Goal: Check status: Check status

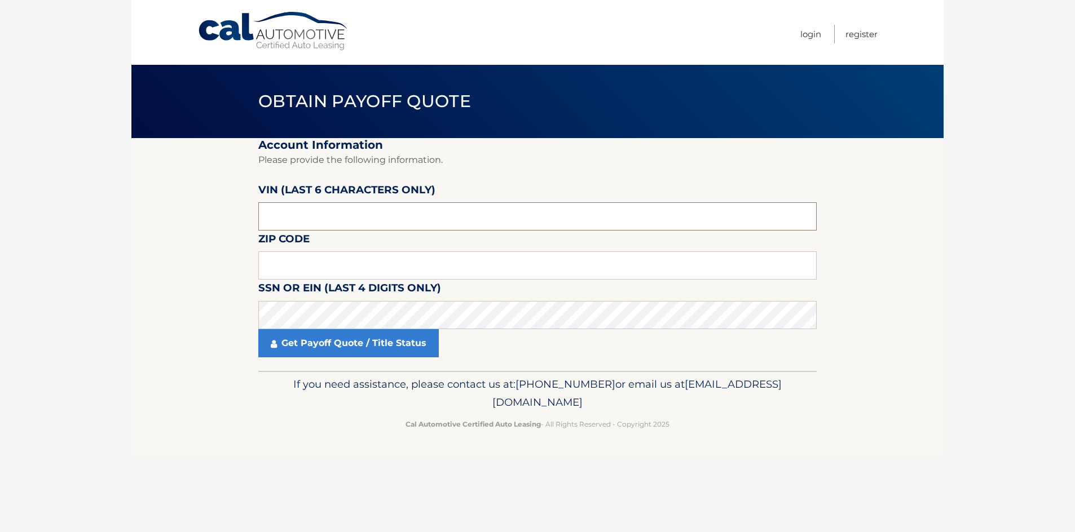
click at [357, 212] on input "text" at bounding box center [537, 216] width 558 height 28
type input "212825"
click at [327, 267] on input "text" at bounding box center [537, 265] width 558 height 28
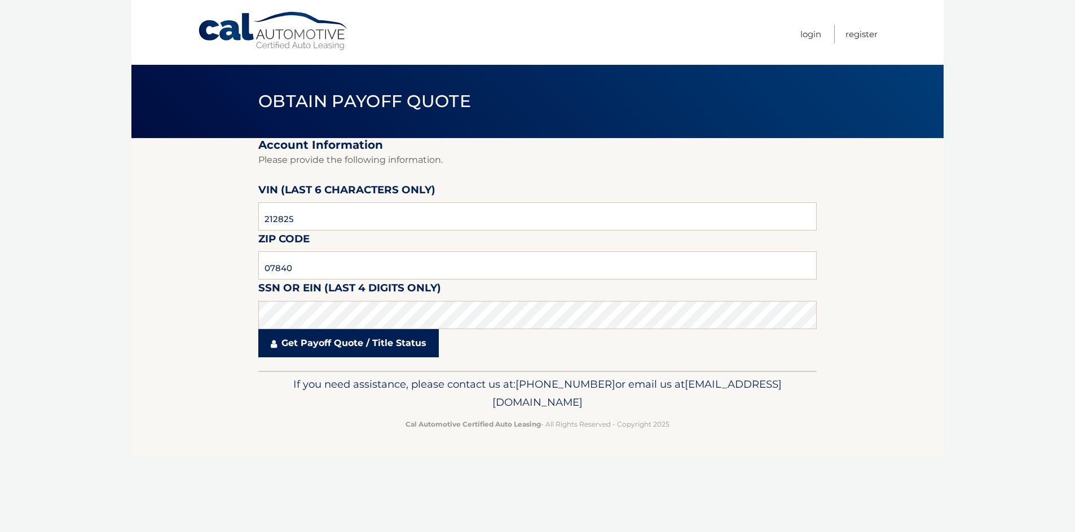
click at [327, 347] on link "Get Payoff Quote / Title Status" at bounding box center [348, 343] width 180 height 28
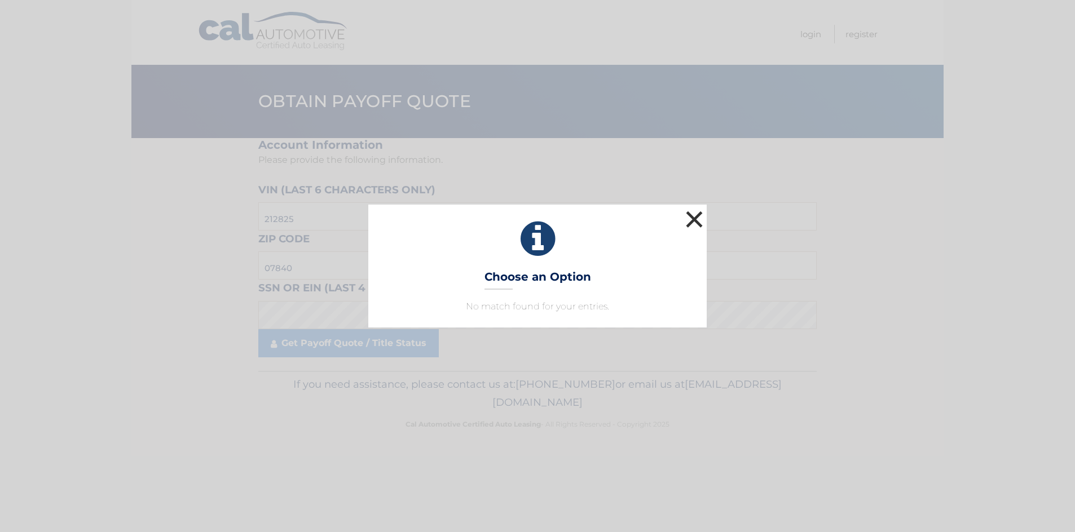
click at [690, 214] on button "×" at bounding box center [694, 219] width 23 height 23
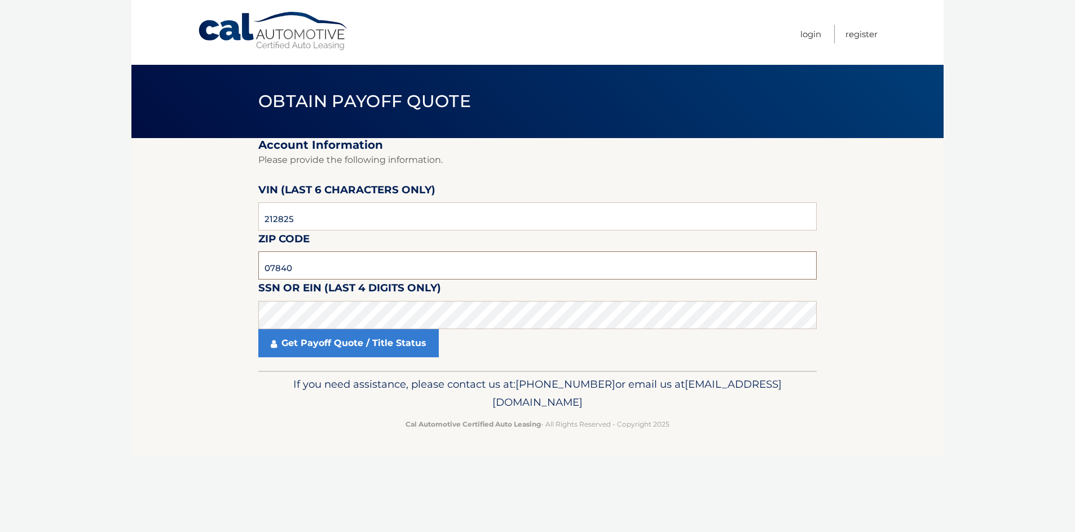
click at [326, 271] on input "07840" at bounding box center [537, 265] width 558 height 28
type input "0"
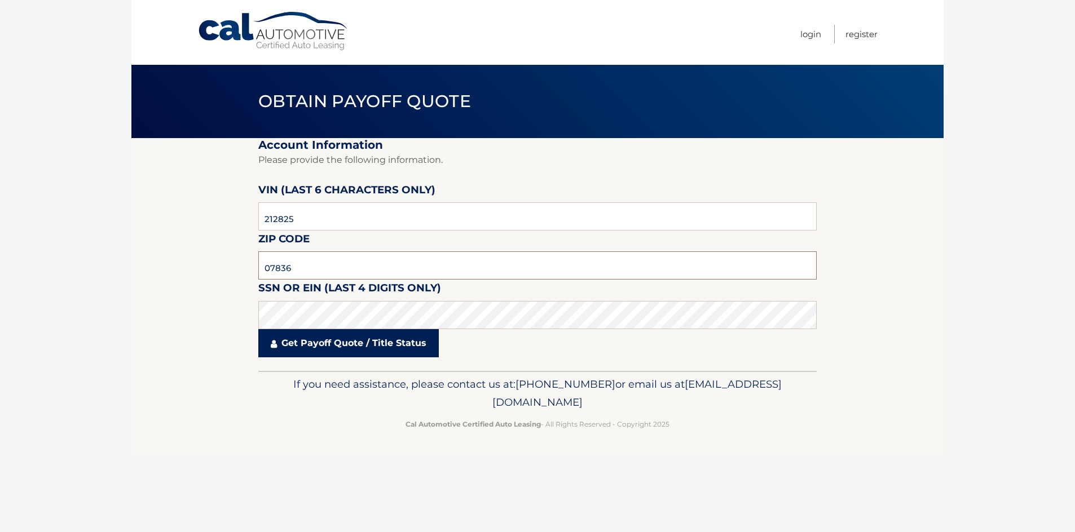
type input "07836"
click at [306, 341] on link "Get Payoff Quote / Title Status" at bounding box center [348, 343] width 180 height 28
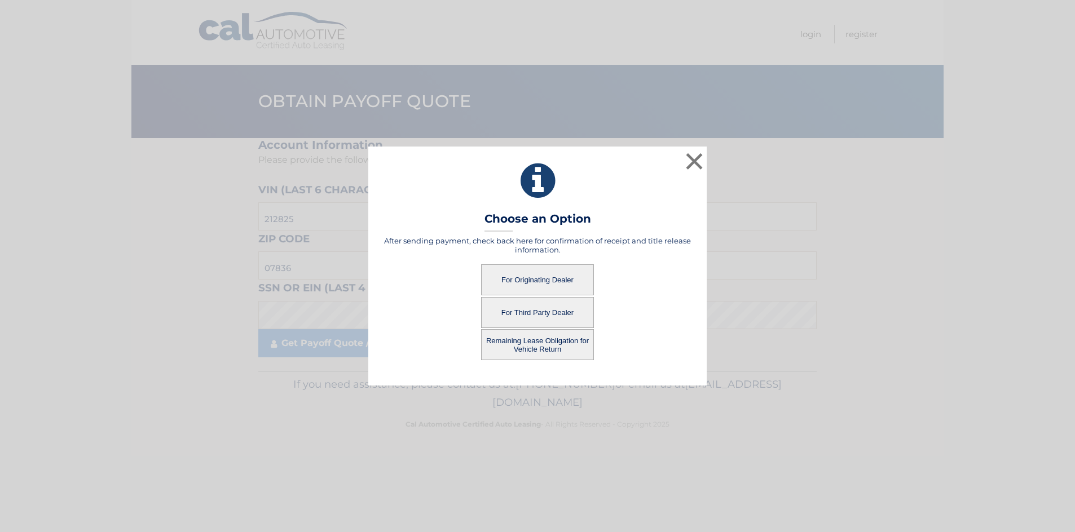
click at [550, 284] on button "For Originating Dealer" at bounding box center [537, 279] width 113 height 31
click at [544, 276] on button "For Originating Dealer" at bounding box center [537, 279] width 113 height 31
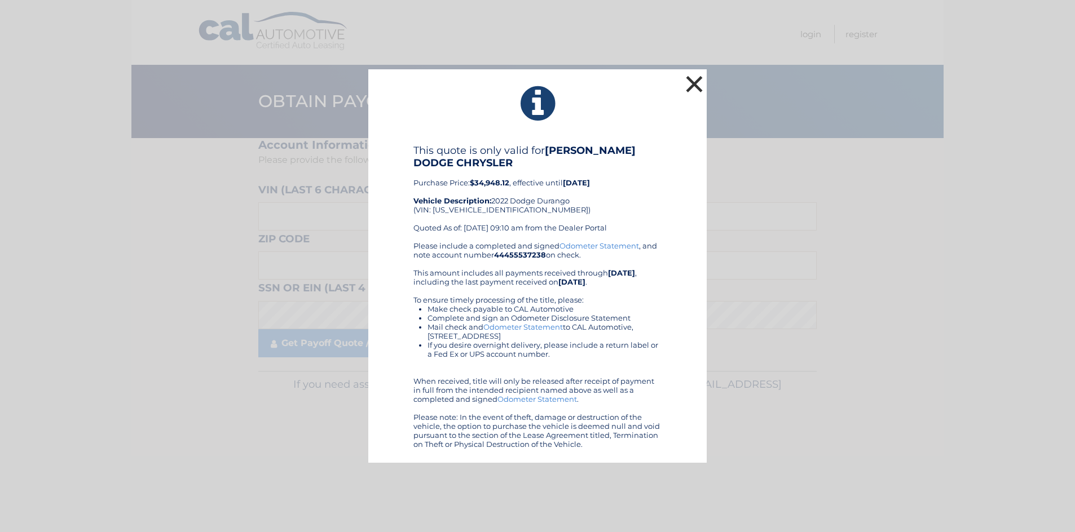
click at [695, 80] on button "×" at bounding box center [694, 84] width 23 height 23
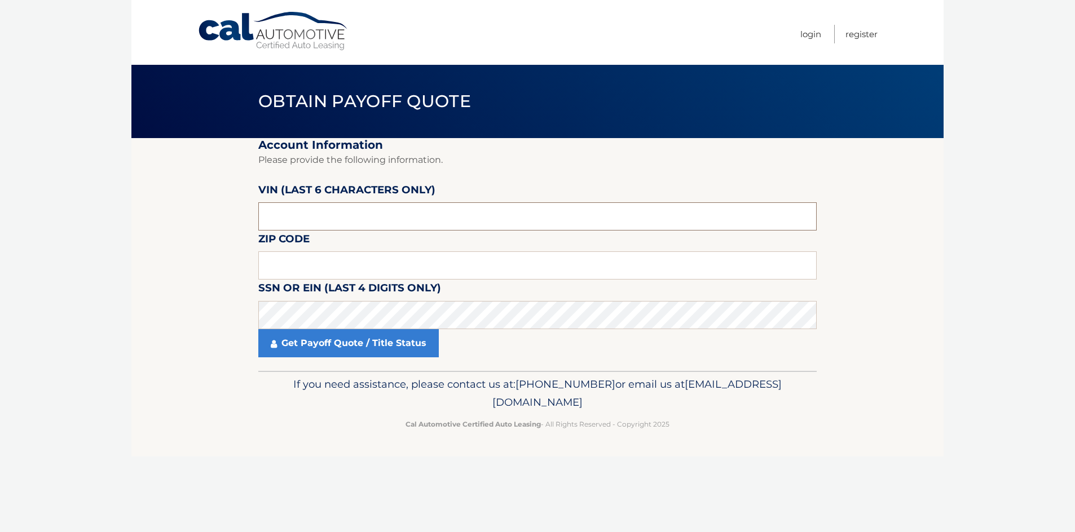
click at [357, 226] on input "text" at bounding box center [537, 216] width 558 height 28
type input "212825"
click at [281, 272] on input "text" at bounding box center [537, 265] width 558 height 28
type input "07836"
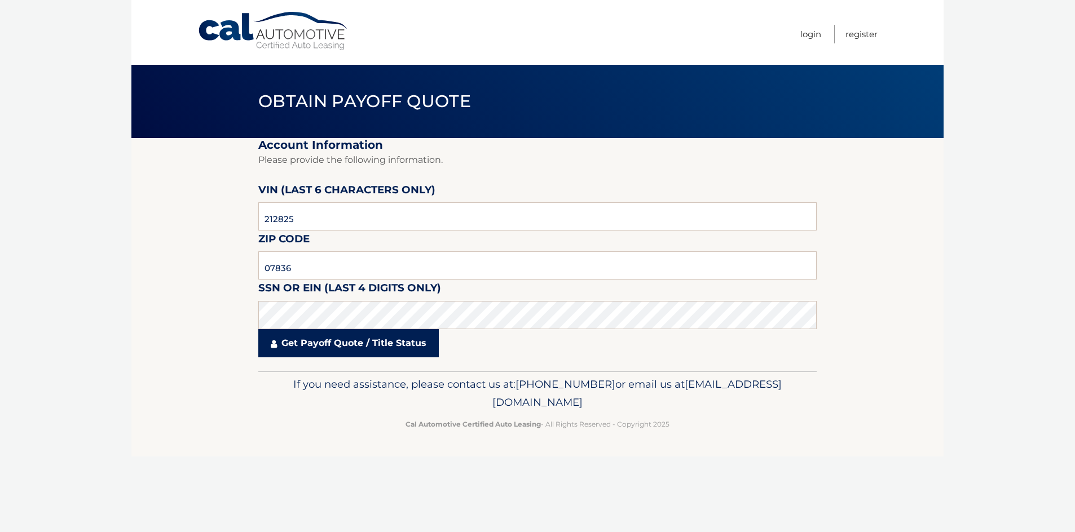
click at [301, 344] on link "Get Payoff Quote / Title Status" at bounding box center [348, 343] width 180 height 28
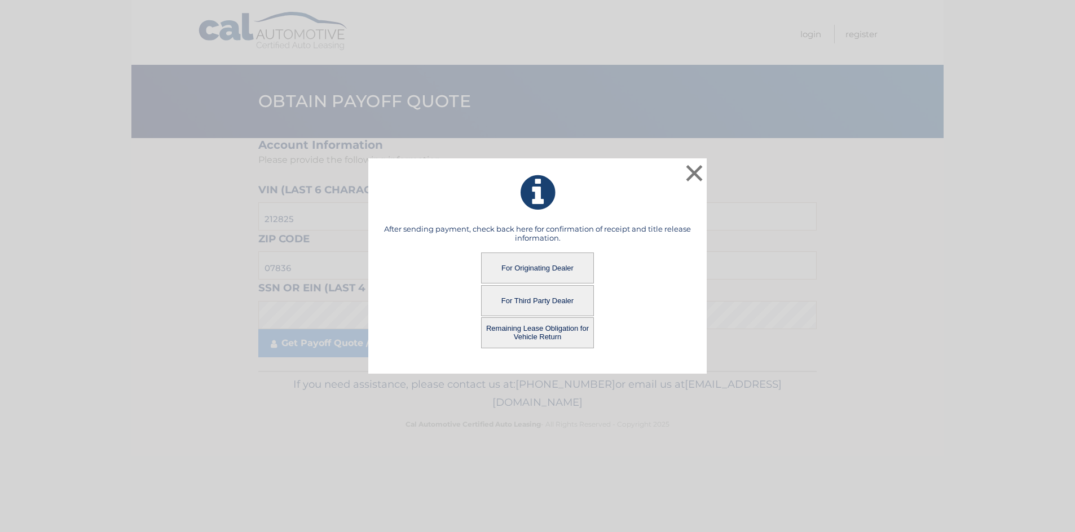
click at [545, 329] on button "Remaining Lease Obligation for Vehicle Return" at bounding box center [537, 332] width 113 height 31
click at [543, 329] on button "Remaining Lease Obligation for Vehicle Return" at bounding box center [537, 332] width 113 height 31
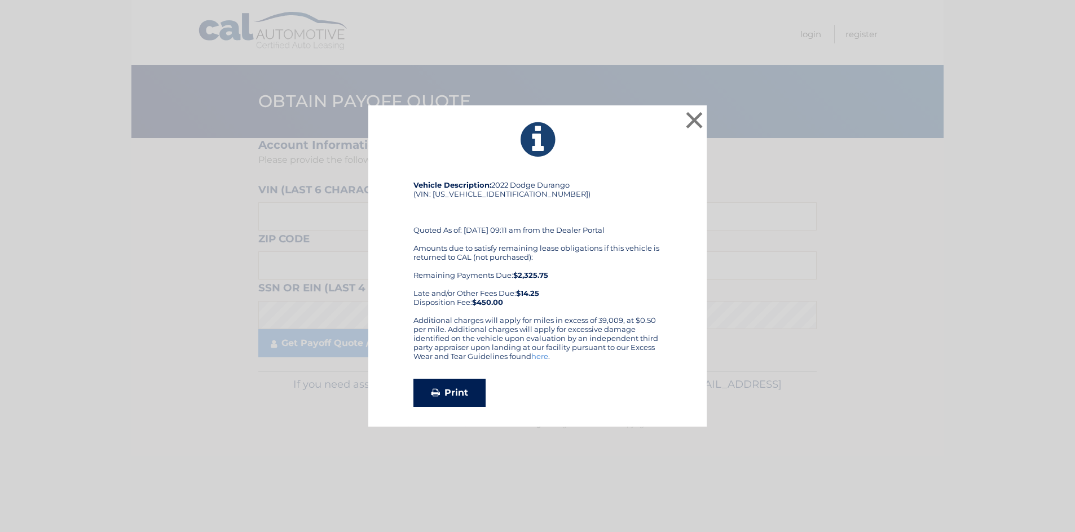
click at [457, 398] on link "Print" at bounding box center [449, 393] width 72 height 28
